Goal: Information Seeking & Learning: Understand process/instructions

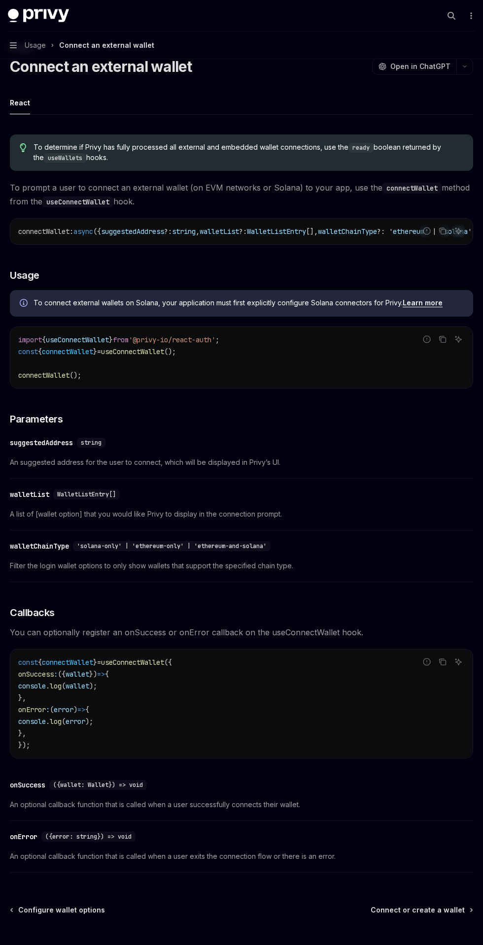
scroll to position [37, 0]
click at [440, 914] on span "Connect or create a wallet" at bounding box center [417, 910] width 94 height 10
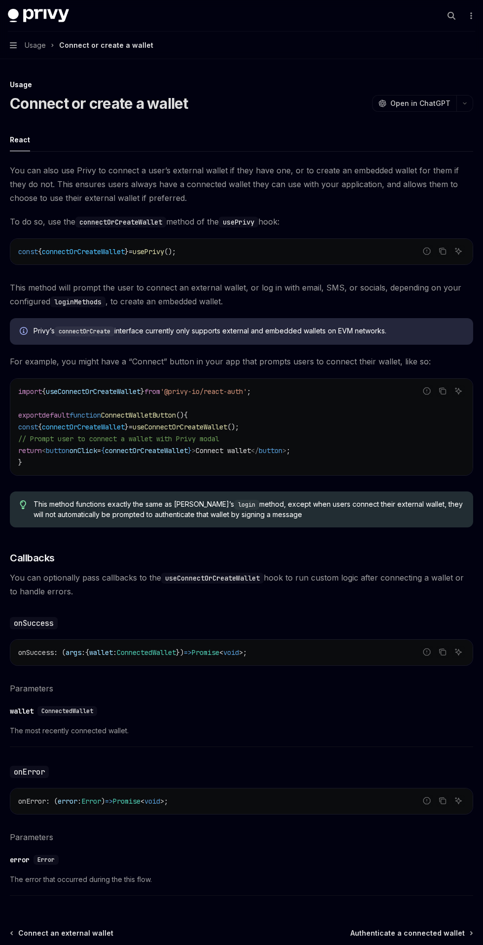
click at [439, 914] on div "Usage Connect or create a wallet OpenAI Open in ChatGPT OpenAI Open in ChatGPT …" at bounding box center [241, 569] width 467 height 981
click at [431, 929] on span "Authenticate a connected wallet" at bounding box center [407, 934] width 114 height 10
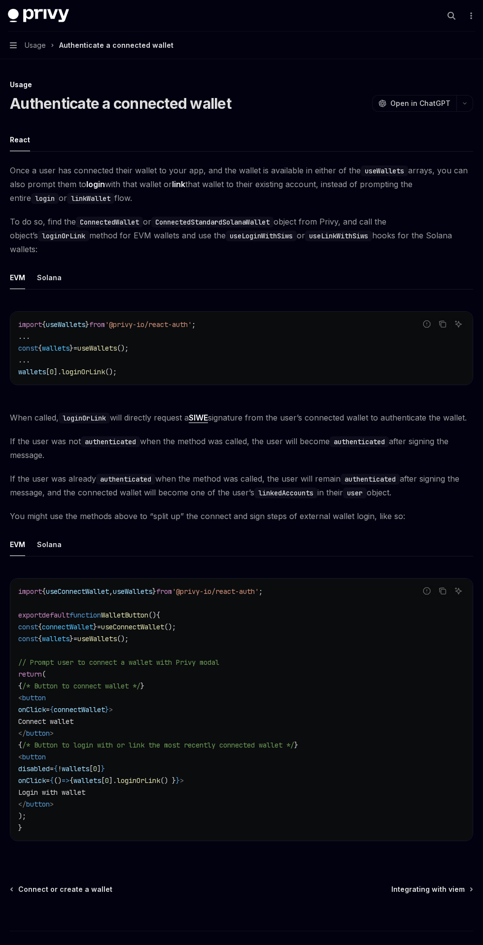
click at [207, 226] on code "ConnectedStandardSolanaWallet" at bounding box center [212, 222] width 122 height 11
click at [67, 312] on div "import { useWallets } from '@privy-io/react-auth' ; ... const { wallets } = use…" at bounding box center [241, 348] width 462 height 73
click at [17, 269] on div "EVM" at bounding box center [17, 277] width 15 height 23
type textarea "*"
click at [207, 413] on link "SIWE" at bounding box center [198, 418] width 19 height 10
